Goal: Information Seeking & Learning: Find specific page/section

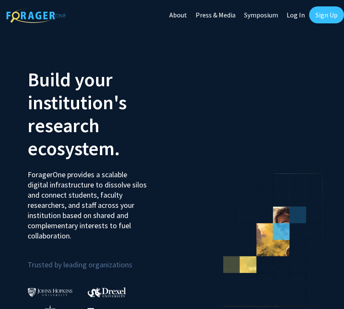
click at [295, 11] on link "Log In" at bounding box center [295, 15] width 27 height 30
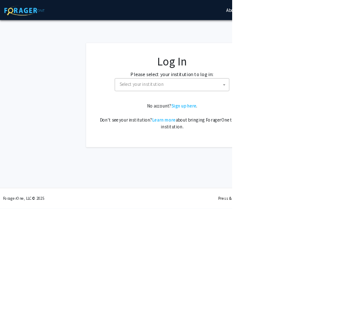
click at [194, 125] on span "Select your institution" at bounding box center [210, 125] width 66 height 9
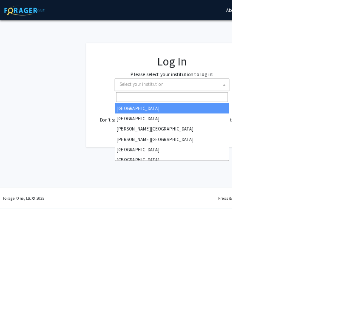
click at [185, 131] on span "Select your institution" at bounding box center [257, 125] width 166 height 17
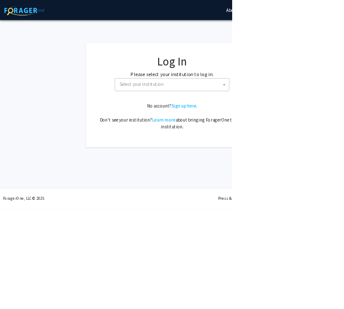
click at [189, 123] on span "Select your institution" at bounding box center [210, 125] width 66 height 9
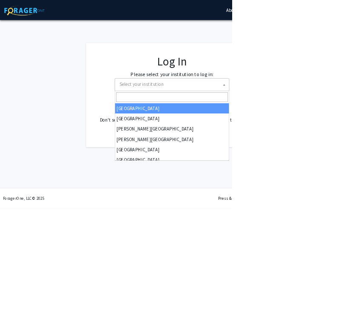
click at [217, 130] on span "Select your institution" at bounding box center [257, 125] width 166 height 17
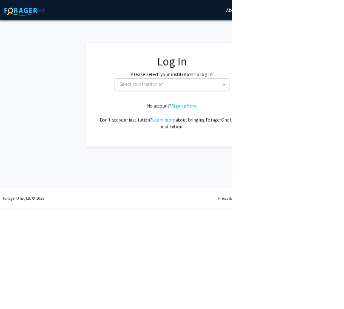
click at [333, 128] on span at bounding box center [332, 126] width 9 height 19
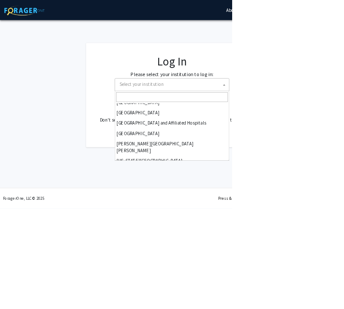
scroll to position [115, 0]
select select "1"
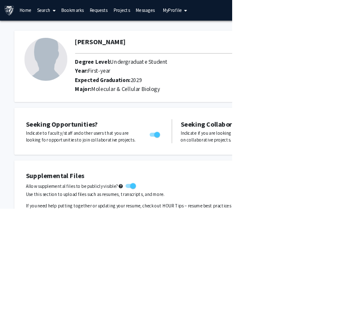
click at [66, 14] on link "Search" at bounding box center [69, 15] width 36 height 30
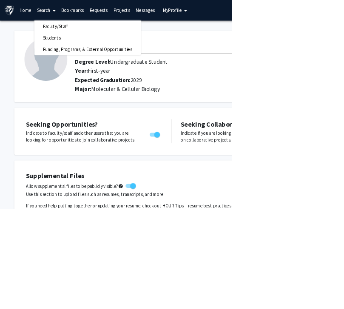
click at [66, 52] on span "Students" at bounding box center [77, 56] width 52 height 17
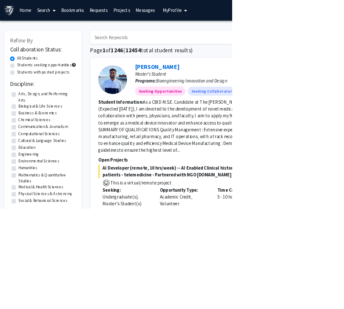
click at [68, 14] on link "Search" at bounding box center [69, 15] width 36 height 30
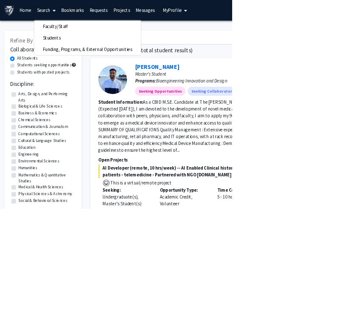
click at [74, 36] on span "Faculty/Staff" at bounding box center [82, 39] width 63 height 17
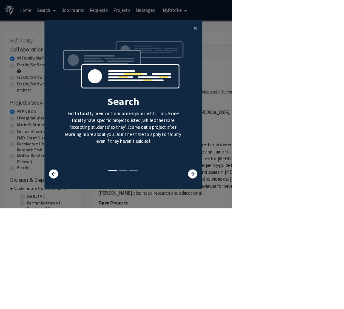
click at [293, 265] on icon at bounding box center [286, 258] width 14 height 14
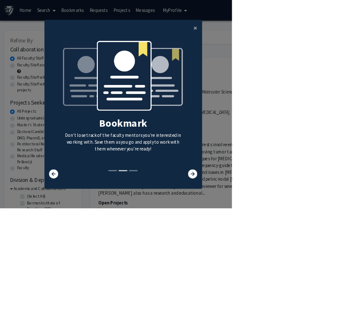
click at [300, 53] on button "×" at bounding box center [290, 41] width 19 height 24
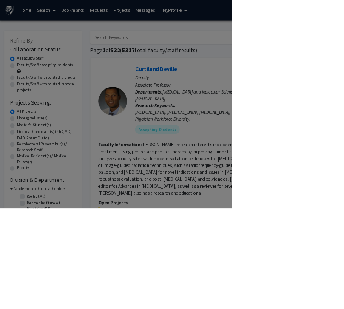
click at [299, 105] on div "Search Find a faculty mentor from across your institution. Some faculty have sp…" at bounding box center [182, 84] width 233 height 191
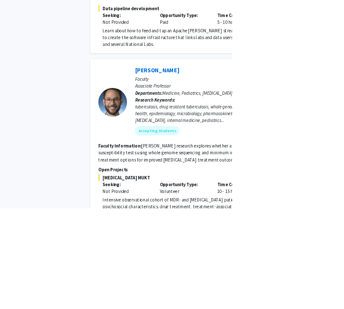
scroll to position [854, 0]
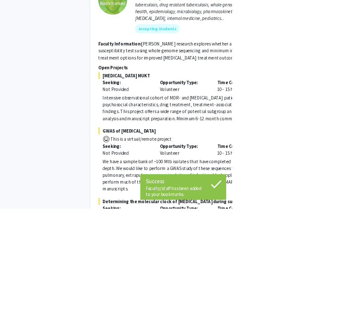
scroll to position [1001, 0]
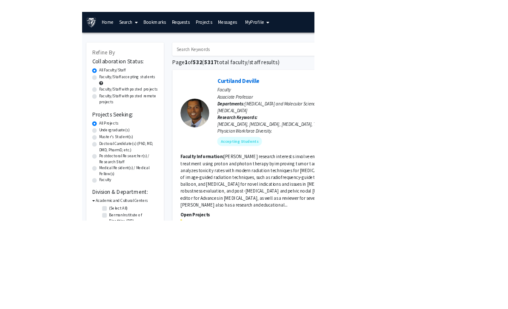
scroll to position [182, 0]
